Goal: Find specific page/section: Find specific page/section

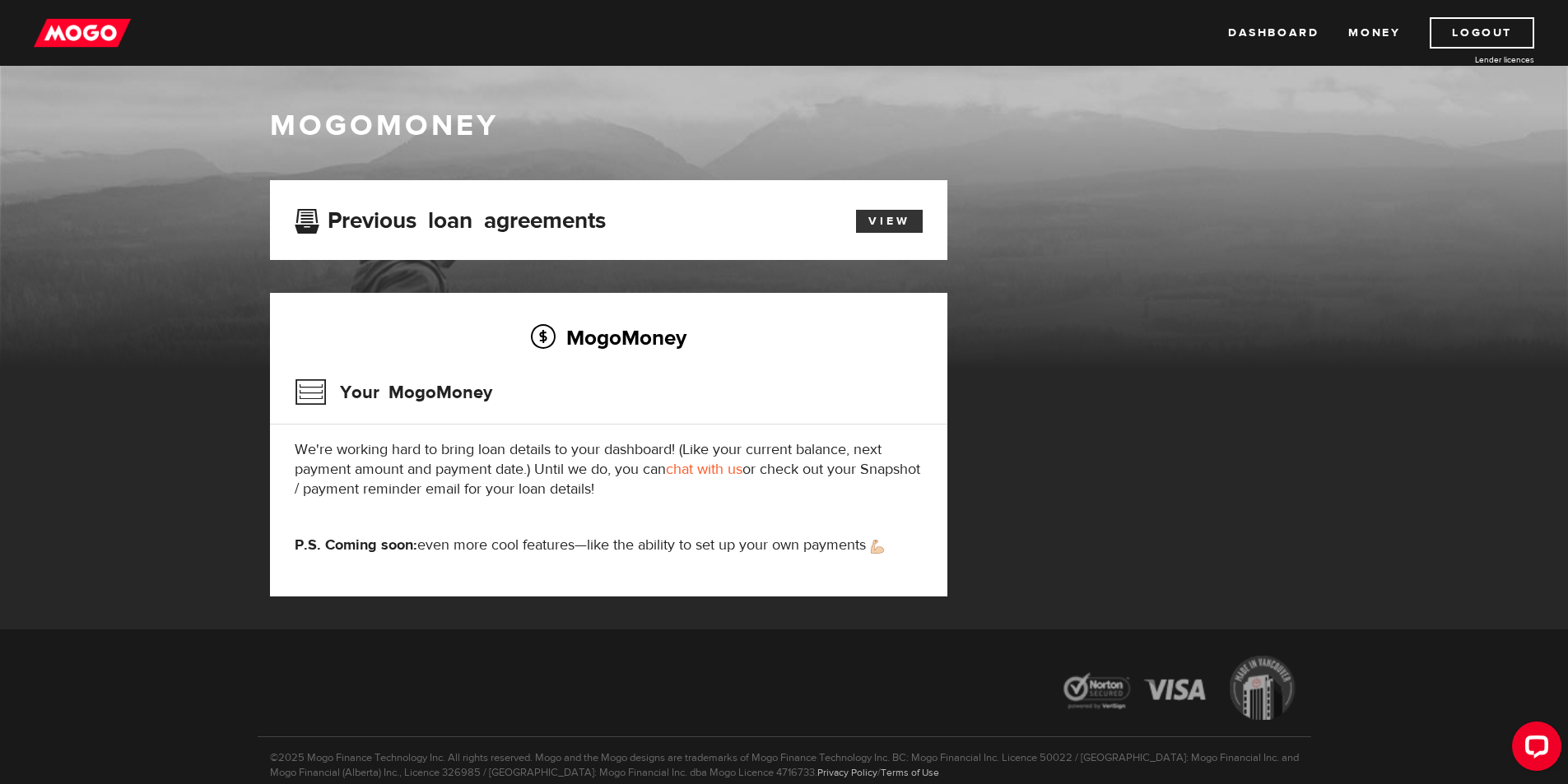
click at [855, 210] on link "View" at bounding box center [888, 221] width 67 height 23
click at [873, 217] on link "View" at bounding box center [888, 221] width 67 height 23
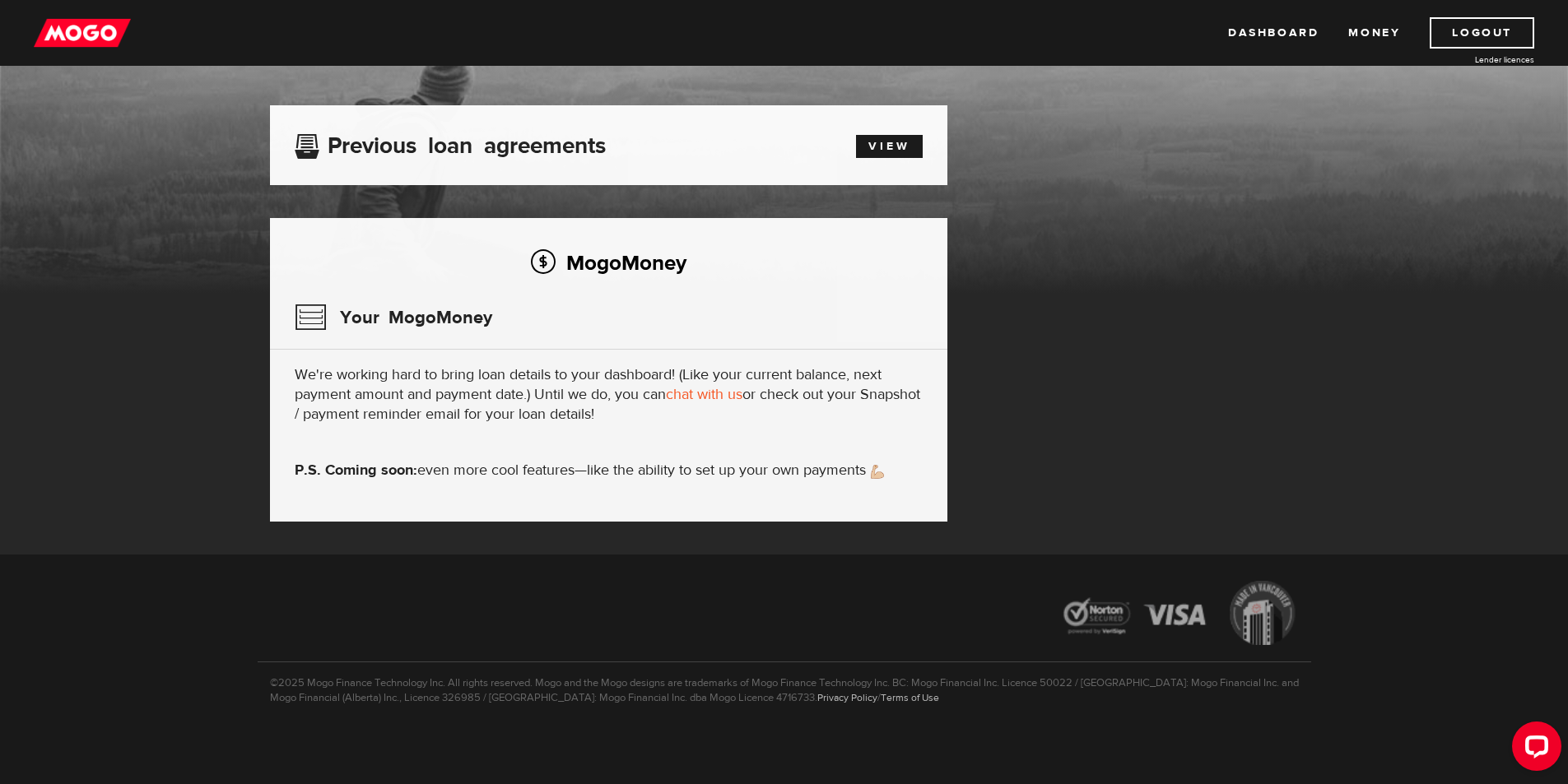
scroll to position [76, 0]
